Goal: Task Accomplishment & Management: Use online tool/utility

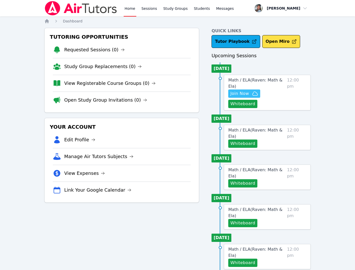
click at [256, 90] on icon "button" at bounding box center [255, 93] width 6 height 6
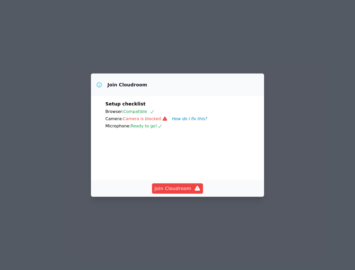
drag, startPoint x: 140, startPoint y: 34, endPoint x: 140, endPoint y: 28, distance: 7.0
click at [140, 28] on div "Join Cloudroom Setup checklist Browser: Compatible Camera: Camera is blocked Ho…" at bounding box center [177, 135] width 355 height 270
click at [185, 192] on span "Join Cloudroom" at bounding box center [177, 188] width 46 height 7
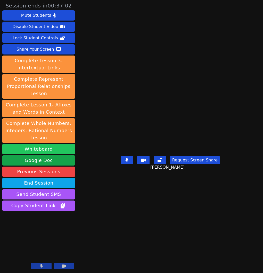
click at [44, 145] on button "Whiteboard" at bounding box center [38, 149] width 73 height 10
click at [62, 148] on button "Whiteboard" at bounding box center [38, 149] width 73 height 10
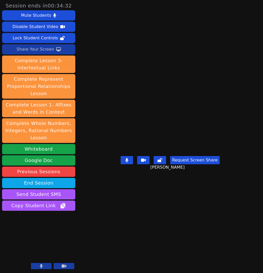
click at [47, 47] on div "Share Your Screen" at bounding box center [35, 49] width 38 height 8
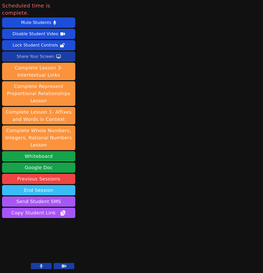
click at [63, 187] on button "End Session" at bounding box center [38, 190] width 73 height 10
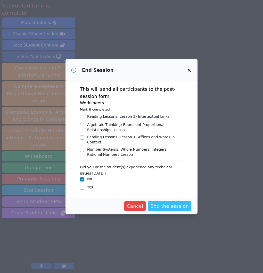
click at [165, 206] on span "End the session" at bounding box center [169, 206] width 38 height 7
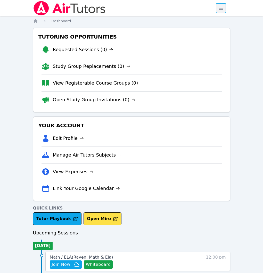
click at [223, 8] on span "button" at bounding box center [220, 8] width 11 height 11
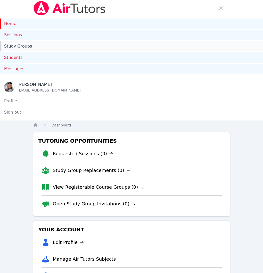
click at [36, 42] on link "Study Groups" at bounding box center [131, 46] width 263 height 10
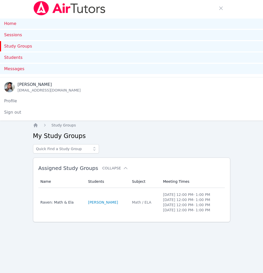
click at [78, 198] on td "Name Raven: Math & Ela" at bounding box center [61, 202] width 47 height 29
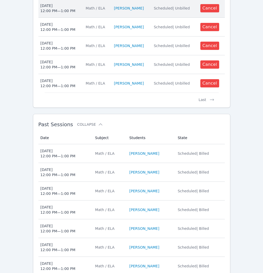
scroll to position [492, 0]
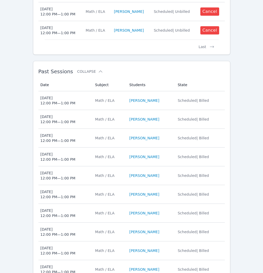
click at [90, 106] on td "Date Tue Aug 19 12:00 PM — 1:00 PM" at bounding box center [65, 100] width 54 height 19
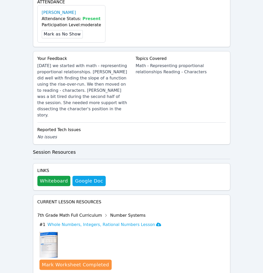
scroll to position [317, 0]
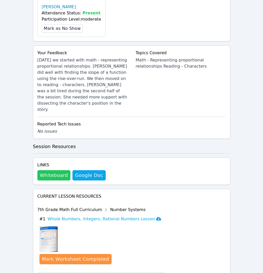
click at [64, 170] on button "Whiteboard" at bounding box center [53, 175] width 33 height 10
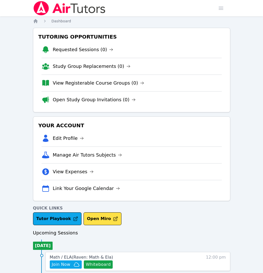
click at [212, 10] on div "Home Sessions Study Groups Students Messages Open user menu [PERSON_NAME] Open …" at bounding box center [131, 8] width 197 height 16
click at [217, 9] on span "button" at bounding box center [220, 8] width 11 height 11
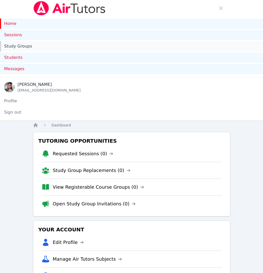
click at [87, 50] on link "Study Groups" at bounding box center [131, 46] width 263 height 10
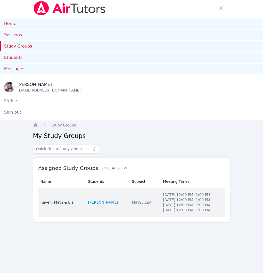
click at [103, 198] on td "Students [PERSON_NAME]" at bounding box center [107, 202] width 44 height 29
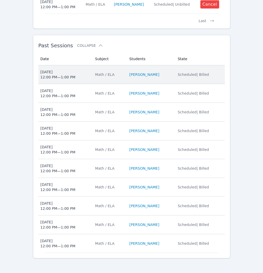
scroll to position [520, 0]
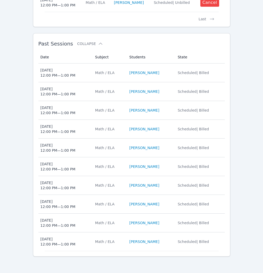
click at [86, 45] on button "Collapse" at bounding box center [90, 43] width 26 height 5
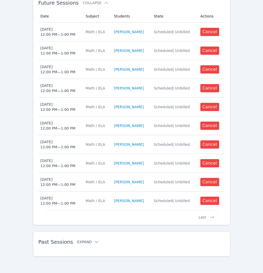
click at [79, 240] on button "Expand" at bounding box center [88, 242] width 22 height 5
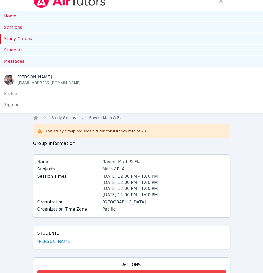
scroll to position [0, 0]
